Goal: Information Seeking & Learning: Learn about a topic

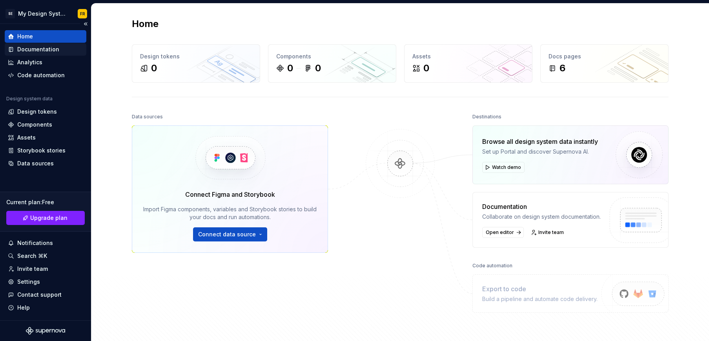
click at [40, 48] on div "Documentation" at bounding box center [38, 49] width 42 height 8
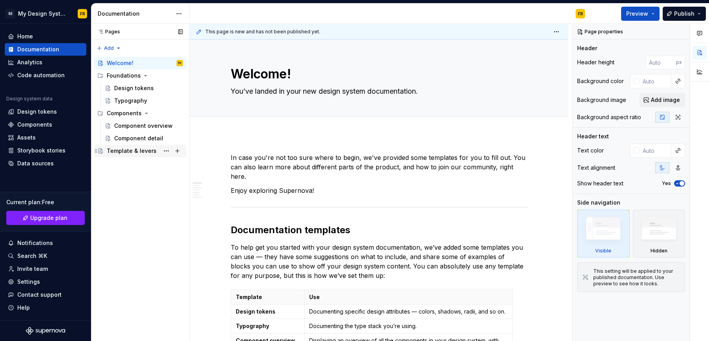
click at [144, 149] on div "Template & levers" at bounding box center [132, 151] width 50 height 8
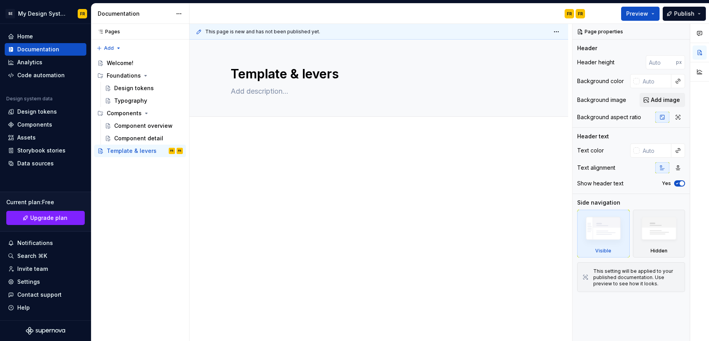
type textarea "*"
